Goal: Task Accomplishment & Management: Manage account settings

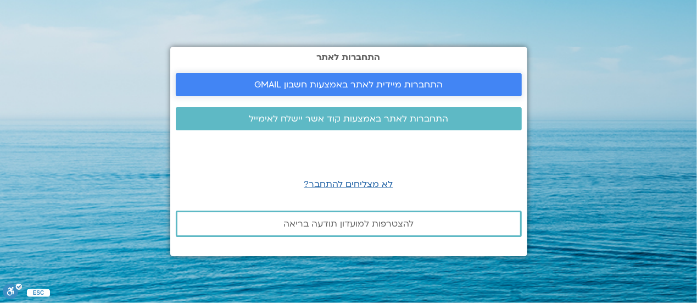
click at [356, 81] on span "התחברות מיידית לאתר באמצעות חשבון GMAIL" at bounding box center [348, 85] width 188 height 10
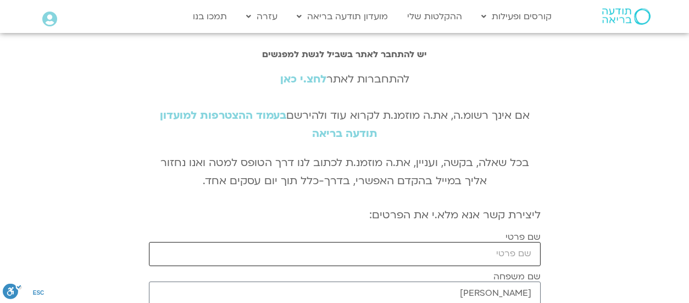
click at [478, 258] on input "שם פרטי" at bounding box center [345, 254] width 392 height 24
type input "דניס"
click at [311, 76] on link "לחצ.י כאן" at bounding box center [303, 79] width 46 height 14
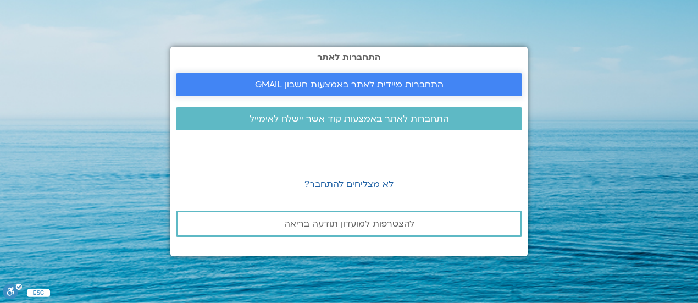
click at [409, 88] on span "התחברות מיידית לאתר באמצעות חשבון GMAIL" at bounding box center [349, 85] width 188 height 10
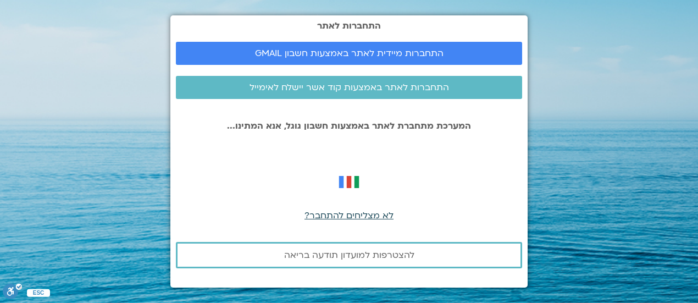
click at [369, 214] on span "לא מצליחים להתחבר?" at bounding box center [348, 215] width 89 height 12
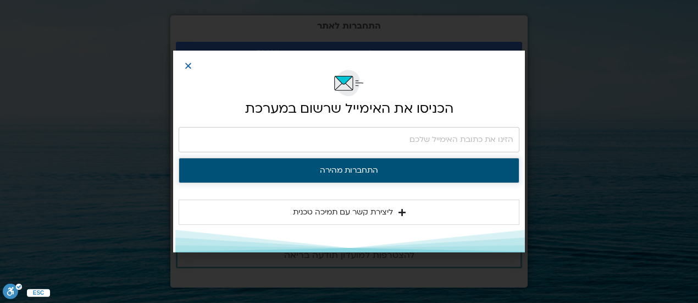
click at [408, 165] on button "התחברות מהירה" at bounding box center [349, 170] width 341 height 25
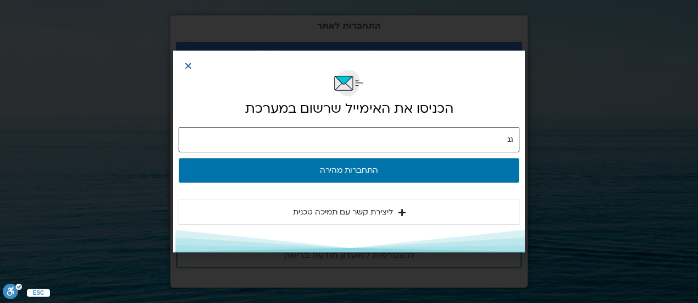
type input "ג"
type input "[EMAIL_ADDRESS][DOMAIN_NAME]"
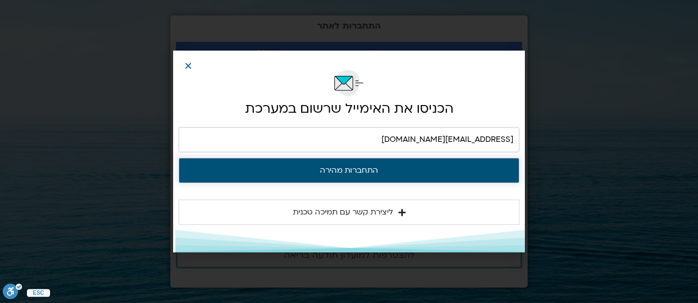
click at [385, 174] on button "התחברות מהירה" at bounding box center [349, 170] width 341 height 25
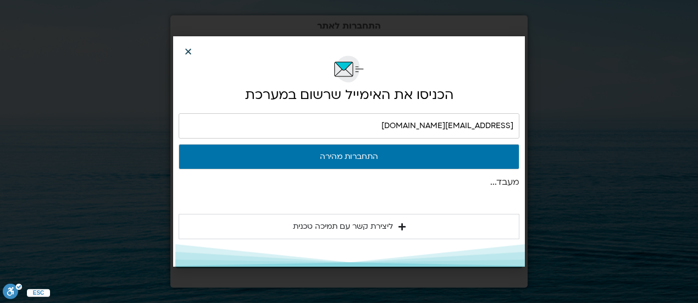
click at [187, 49] on icon "Close" at bounding box center [188, 51] width 8 height 8
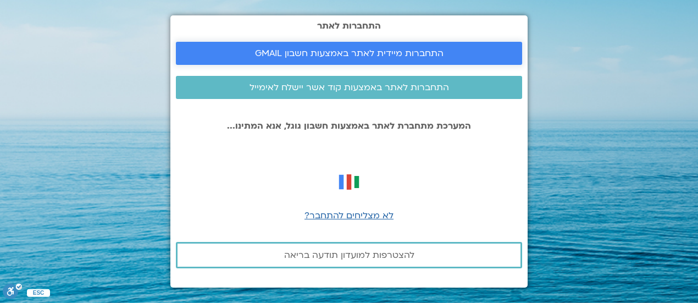
click at [397, 56] on span "התחברות מיידית לאתר באמצעות חשבון GMAIL" at bounding box center [349, 53] width 188 height 10
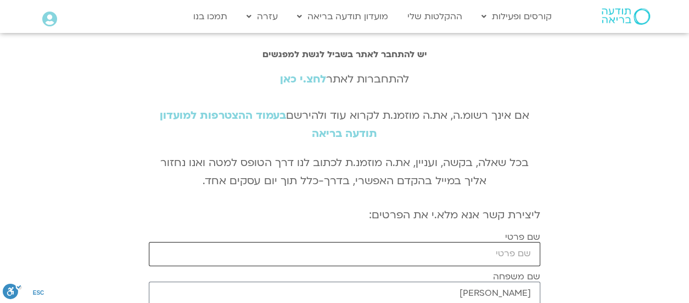
click at [524, 252] on input "שם פרטי" at bounding box center [345, 254] width 392 height 24
type input "דניס"
click at [290, 82] on link "לחצ.י כאן" at bounding box center [303, 79] width 46 height 14
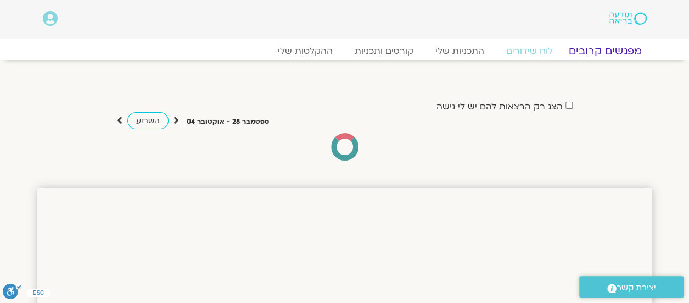
click at [597, 54] on link "מפגשים קרובים" at bounding box center [604, 50] width 99 height 13
click at [541, 55] on link "לוח שידורים" at bounding box center [529, 50] width 82 height 13
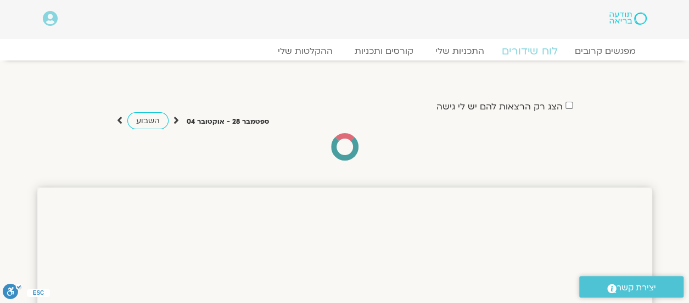
click at [541, 55] on link "לוח שידורים" at bounding box center [529, 50] width 82 height 13
click at [519, 54] on link "לוח שידורים" at bounding box center [529, 50] width 82 height 13
click at [599, 48] on link "מפגשים קרובים" at bounding box center [604, 50] width 99 height 13
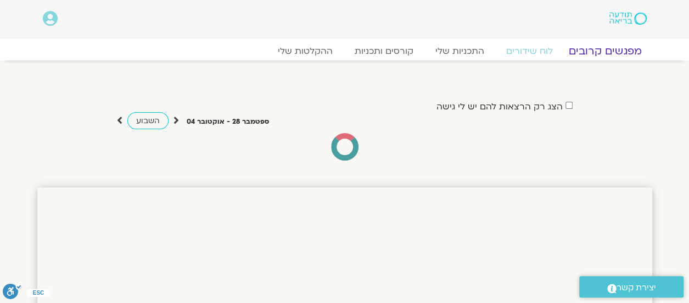
click at [599, 48] on link "מפגשים קרובים" at bounding box center [604, 50] width 99 height 13
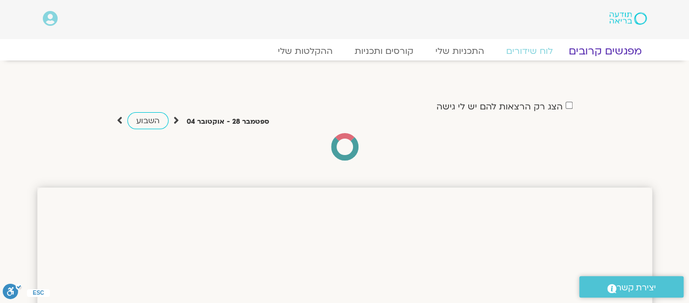
click at [599, 48] on link "מפגשים קרובים" at bounding box center [604, 50] width 99 height 13
click at [608, 51] on link "מפגשים קרובים" at bounding box center [604, 50] width 99 height 13
